Goal: Task Accomplishment & Management: Complete application form

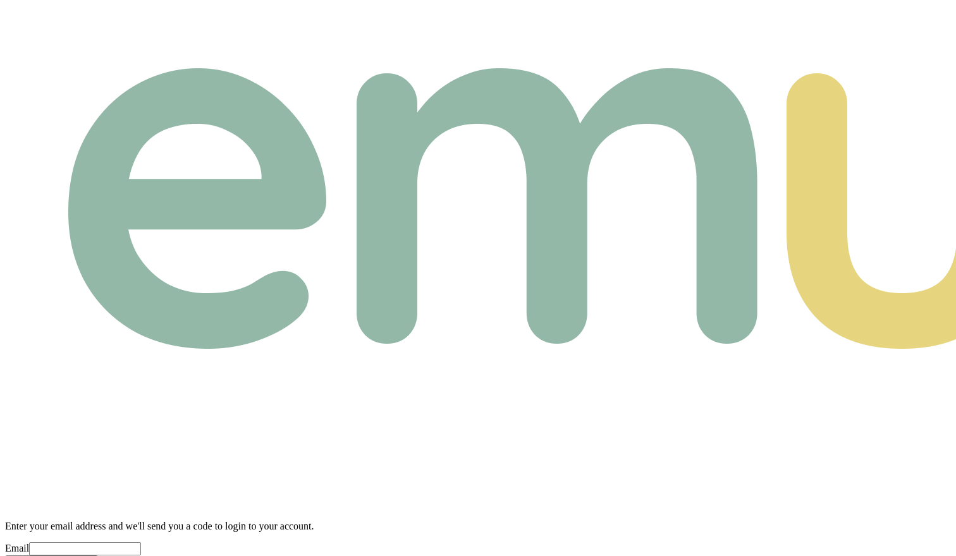
click at [257, 542] on div "Email" at bounding box center [478, 548] width 946 height 13
click at [141, 542] on input "Email" at bounding box center [85, 548] width 112 height 13
paste input "[EMAIL_ADDRESS][DOMAIN_NAME]"
type input "[EMAIL_ADDRESS][DOMAIN_NAME]"
click at [98, 556] on button "Send verification code" at bounding box center [51, 562] width 93 height 13
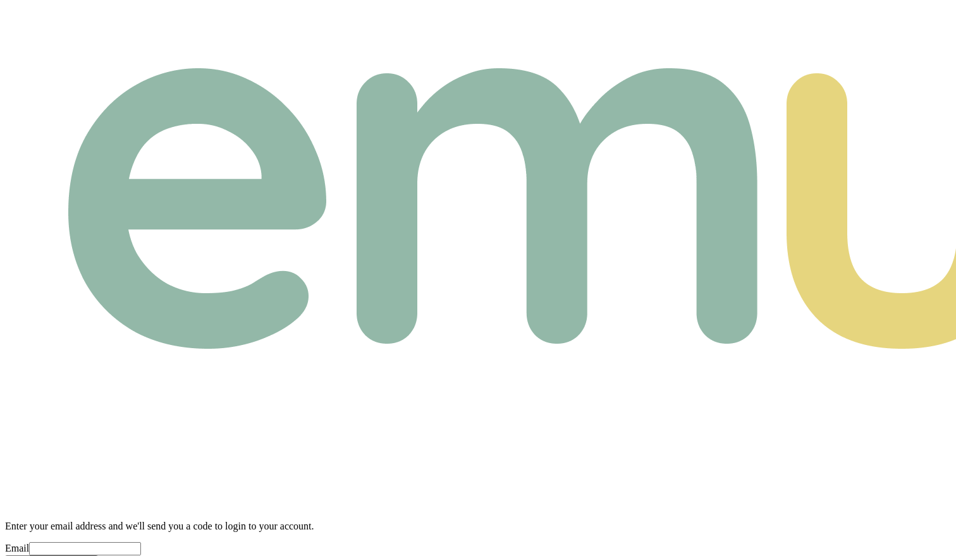
click at [141, 542] on input "Email" at bounding box center [85, 548] width 112 height 13
paste input "[EMAIL_ADDRESS][DOMAIN_NAME]"
type input "[EMAIL_ADDRESS][DOMAIN_NAME]"
click at [98, 556] on button "Send verification code" at bounding box center [51, 562] width 93 height 13
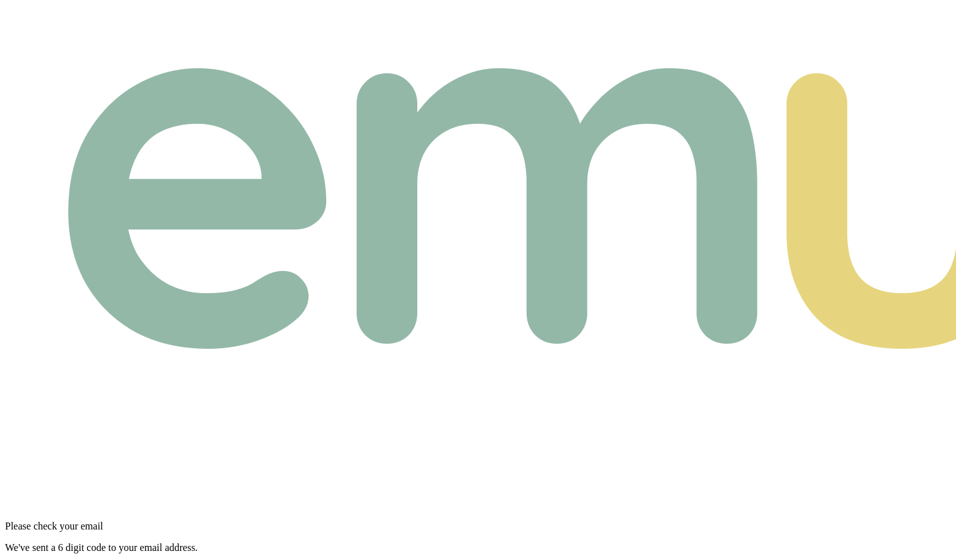
paste input "4"
type input "4"
type input "2"
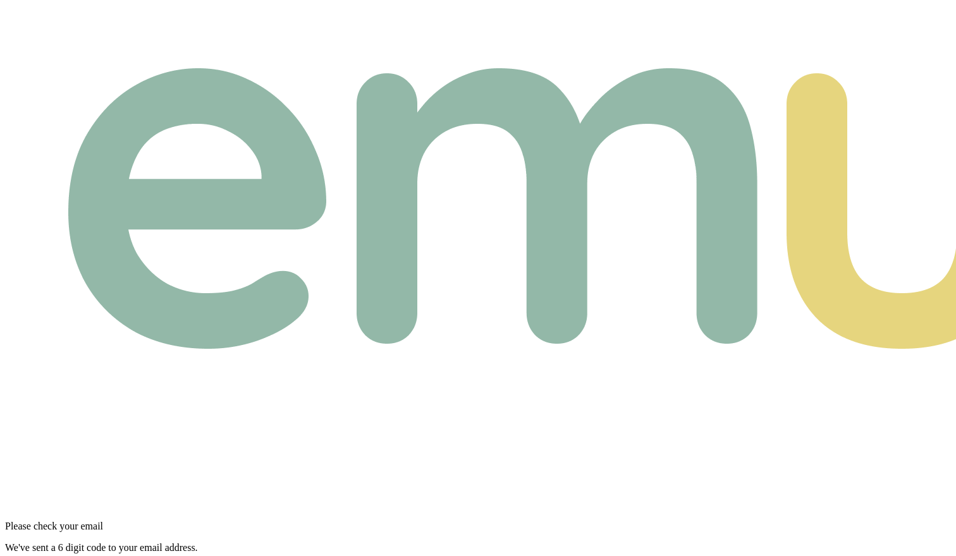
type input "8"
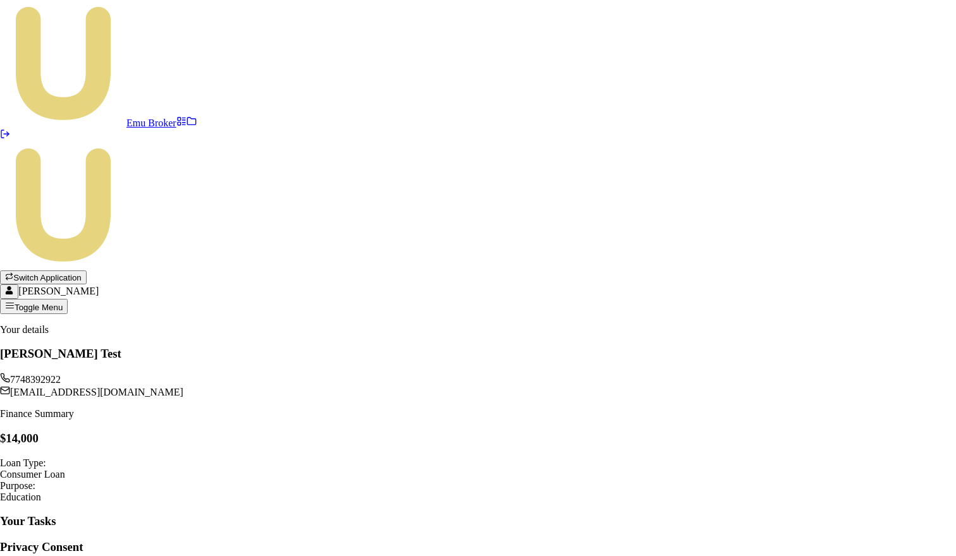
type input "J"
